Goal: Find specific page/section: Find specific page/section

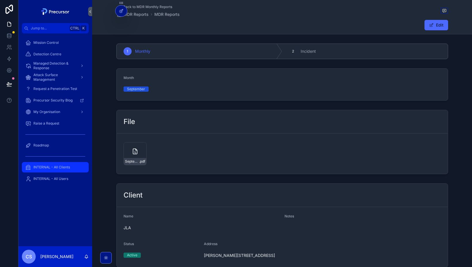
click at [55, 169] on span "INTERNAL - All Clients" at bounding box center [51, 167] width 37 height 5
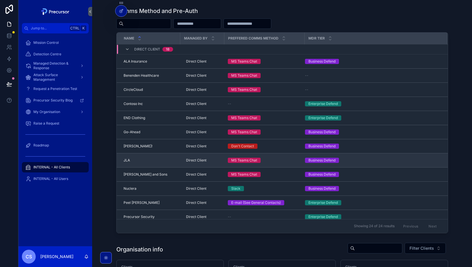
click at [142, 159] on div "JLA JLA" at bounding box center [150, 160] width 53 height 5
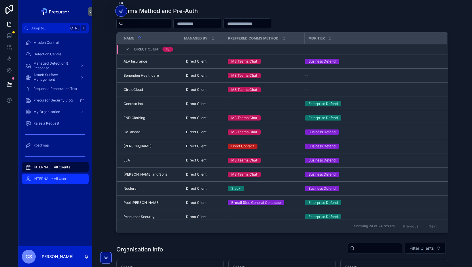
click at [48, 176] on div "INTERNAL - All Users" at bounding box center [55, 178] width 60 height 9
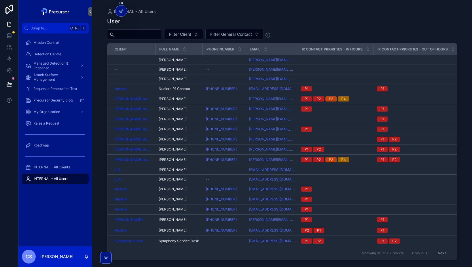
click at [142, 171] on div "JLA" at bounding box center [132, 169] width 37 height 5
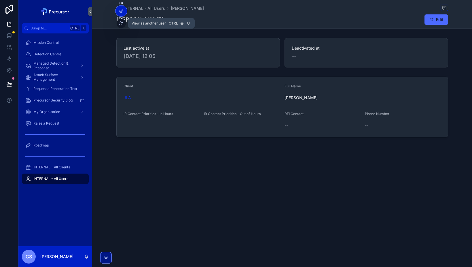
click at [123, 24] on icon at bounding box center [121, 23] width 5 height 5
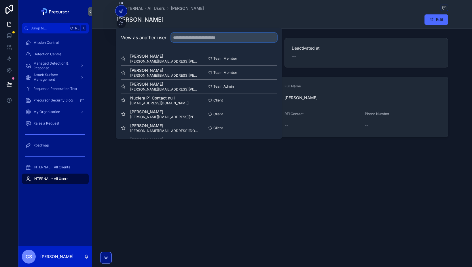
click at [200, 39] on input "text" at bounding box center [224, 37] width 106 height 9
type input "***"
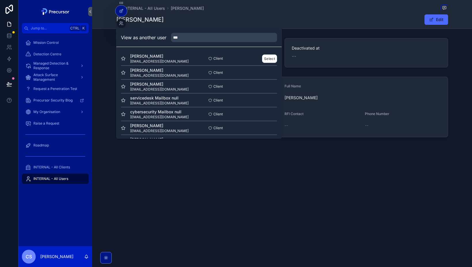
click at [149, 60] on span "[EMAIL_ADDRESS][DOMAIN_NAME]" at bounding box center [159, 61] width 59 height 5
click at [270, 58] on button "Select" at bounding box center [269, 58] width 15 height 8
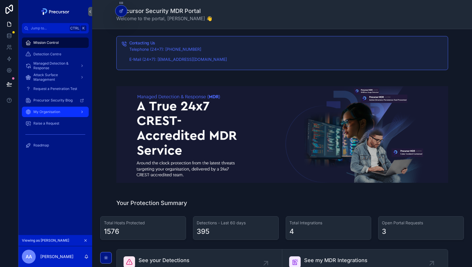
click at [48, 111] on span "My Organisation" at bounding box center [46, 112] width 27 height 5
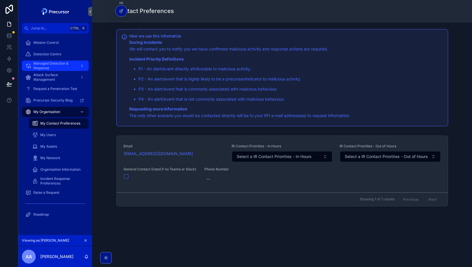
click at [48, 65] on span "Managed Detection & Response" at bounding box center [54, 65] width 42 height 9
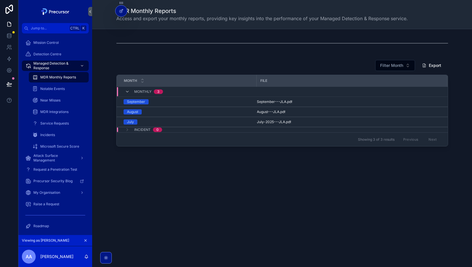
click at [142, 130] on span "Incident" at bounding box center [142, 129] width 16 height 5
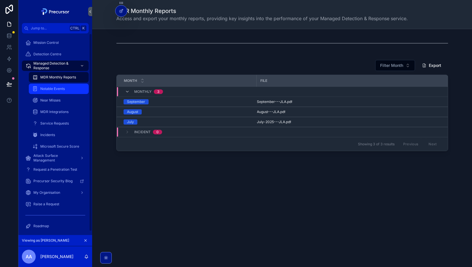
click at [53, 92] on div "Notable Events" at bounding box center [58, 88] width 53 height 9
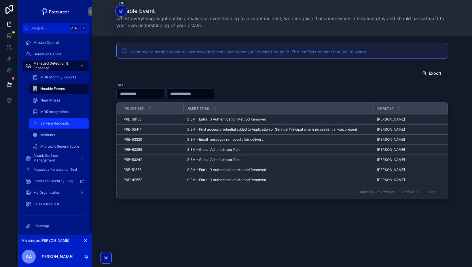
drag, startPoint x: 53, startPoint y: 124, endPoint x: 57, endPoint y: 125, distance: 3.6
click at [53, 124] on span "Service Requests" at bounding box center [54, 123] width 29 height 5
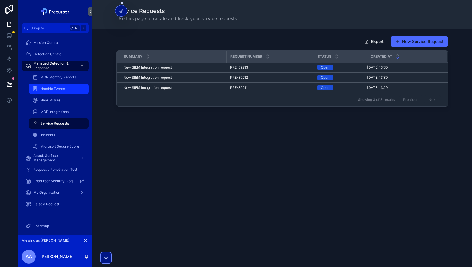
click at [50, 91] on span "Notable Events" at bounding box center [52, 88] width 25 height 5
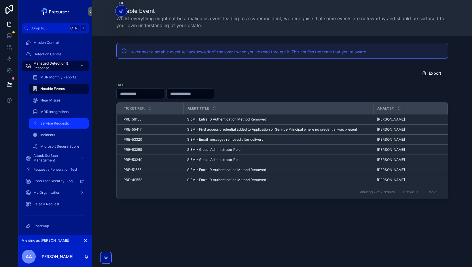
click at [58, 125] on span "Service Requests" at bounding box center [54, 123] width 29 height 5
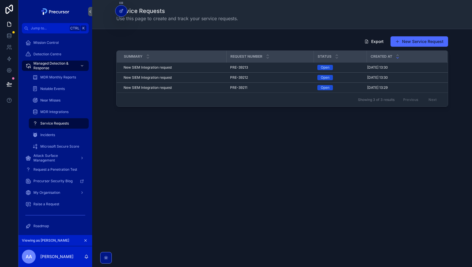
drag, startPoint x: 344, startPoint y: 173, endPoint x: 340, endPoint y: 178, distance: 6.2
click at [340, 178] on div "Service Requests Use this page to create and track your service requests. Expor…" at bounding box center [282, 133] width 380 height 267
click at [236, 232] on div "Service Requests Use this page to create and track your service requests. Expor…" at bounding box center [282, 133] width 380 height 267
